Goal: Task Accomplishment & Management: Use online tool/utility

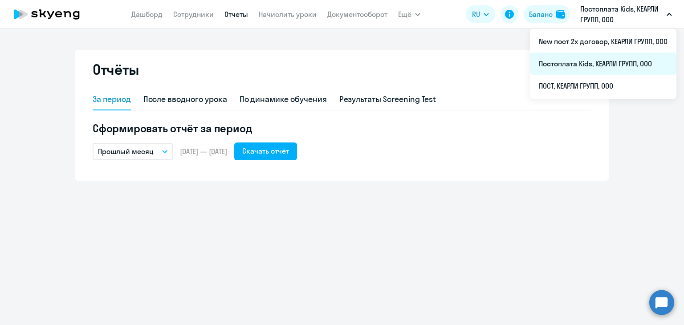
click at [600, 60] on li "Постоплата Kids, КЕАРЛИ ГРУПП, ООО" at bounding box center [603, 64] width 146 height 22
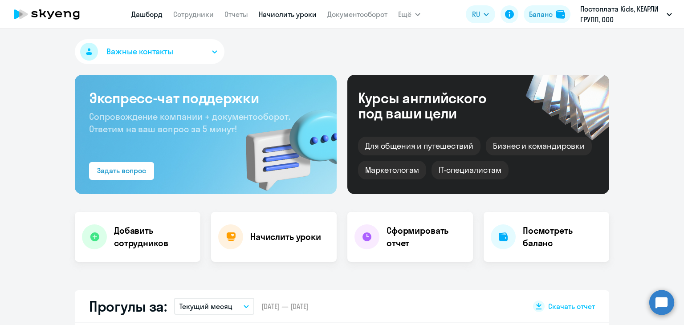
click at [315, 17] on link "Начислить уроки" at bounding box center [288, 14] width 58 height 9
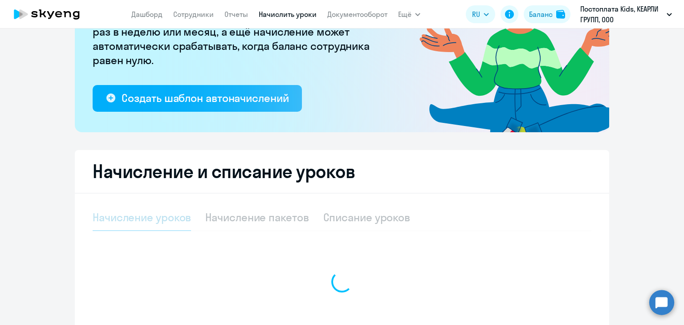
scroll to position [201, 0]
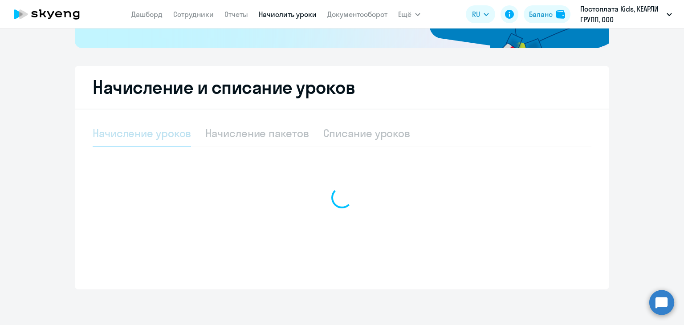
select select "10"
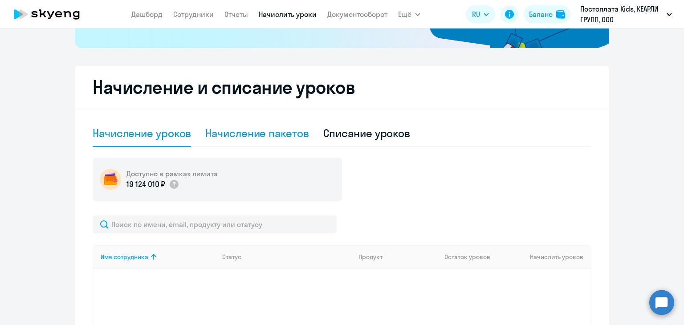
click at [253, 139] on div "Начисление пакетов" at bounding box center [256, 133] width 103 height 14
select select "10"
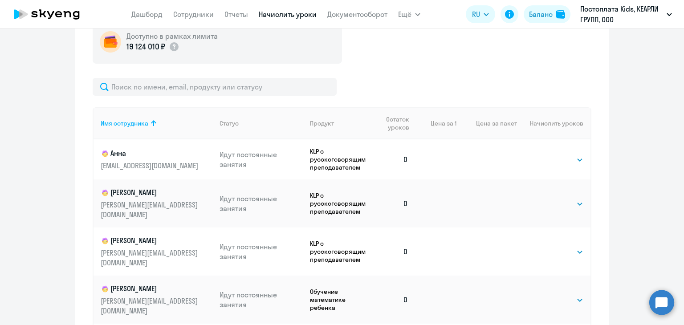
scroll to position [428, 0]
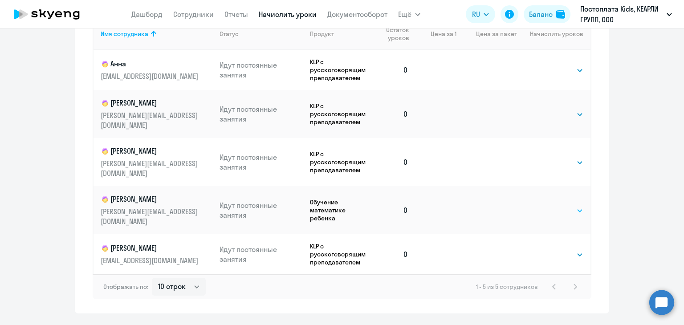
click at [573, 205] on select "Выбрать 8 16 32 64 96 128" at bounding box center [564, 210] width 36 height 11
select select "8"
click at [546, 205] on select "Выбрать 8 16 32 64 96 128" at bounding box center [564, 210] width 36 height 11
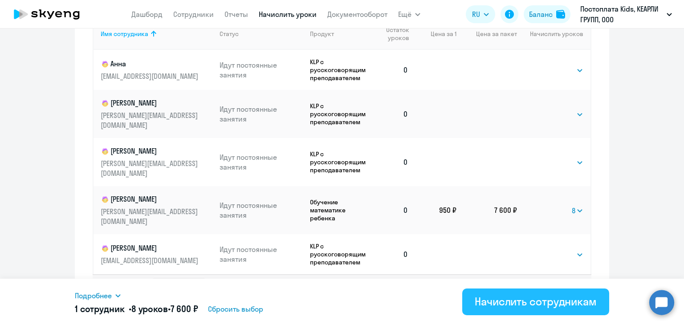
click at [500, 310] on button "Начислить сотрудникам" at bounding box center [535, 301] width 147 height 27
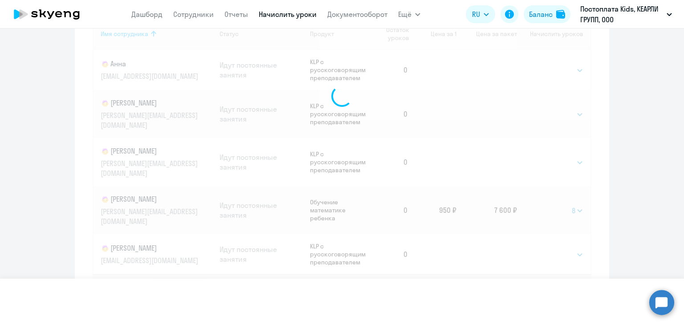
select select
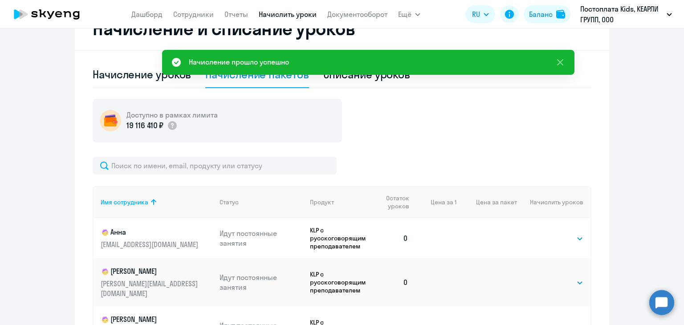
scroll to position [250, 0]
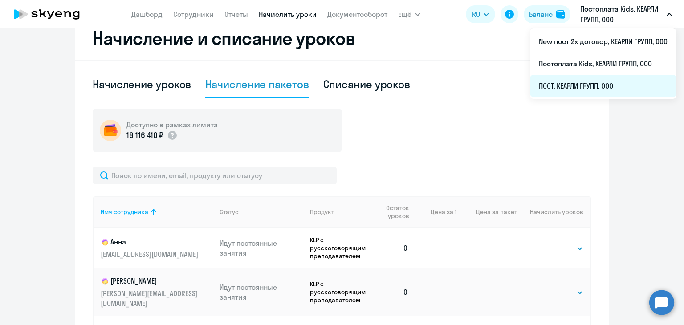
click at [604, 89] on li "ПОСТ, КЕАРЛИ ГРУПП, ООО" at bounding box center [603, 86] width 146 height 22
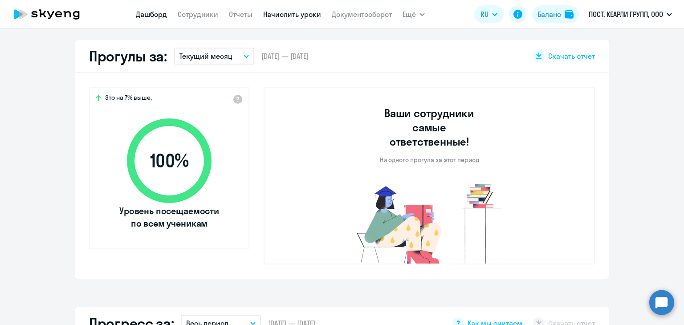
click at [298, 10] on link "Начислить уроки" at bounding box center [292, 14] width 58 height 9
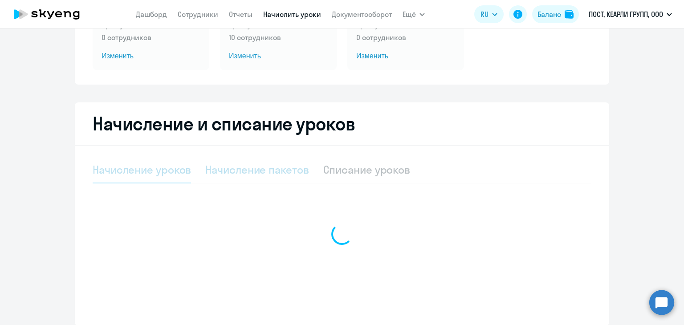
select select "10"
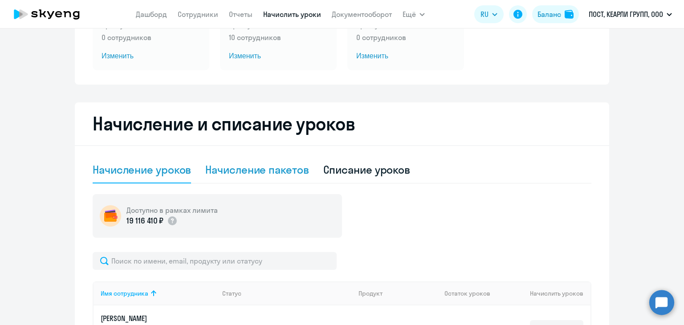
click at [280, 172] on div "Начисление пакетов" at bounding box center [256, 169] width 103 height 14
select select "10"
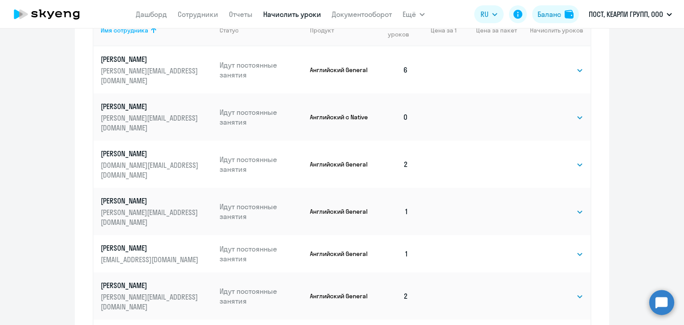
scroll to position [344, 0]
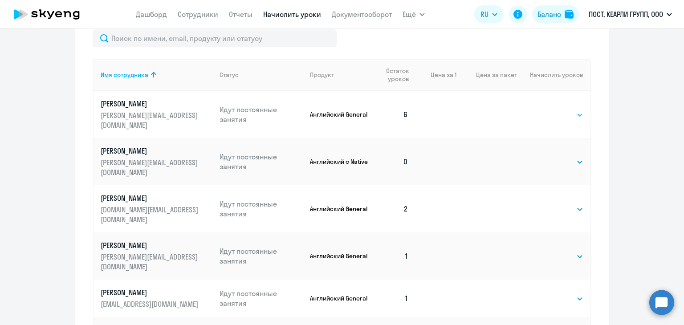
click at [565, 113] on select "Выбрать 4 8 16 32 64 96 128" at bounding box center [564, 114] width 36 height 11
click at [561, 157] on select "Выбрать 4 8 16 32 64 96 128" at bounding box center [564, 162] width 36 height 11
select select "8"
click at [546, 157] on select "Выбрать 4 8 16 32 64 96 128" at bounding box center [564, 162] width 36 height 11
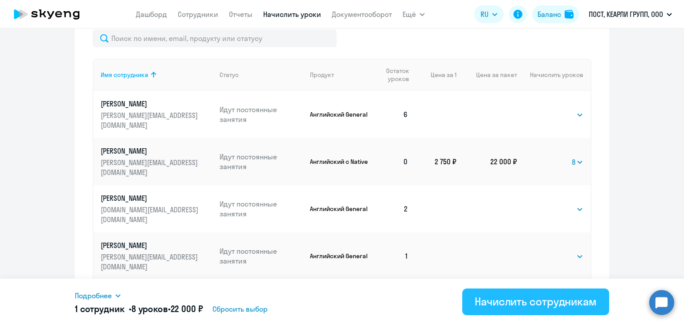
click at [557, 298] on div "Начислить сотрудникам" at bounding box center [535, 301] width 122 height 14
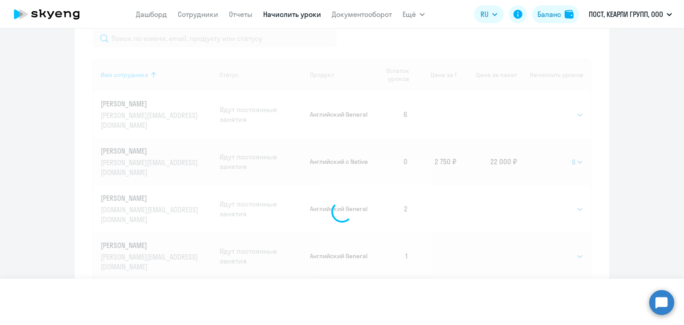
select select
